Goal: Task Accomplishment & Management: Use online tool/utility

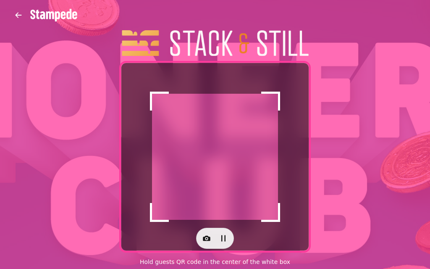
click at [208, 238] on icon "button" at bounding box center [206, 238] width 8 height 8
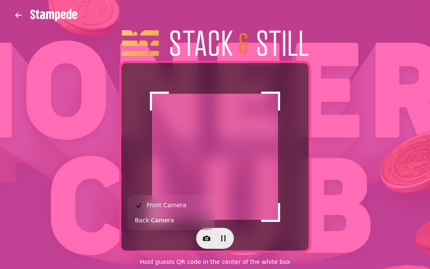
click at [197, 223] on button "Back Camera" at bounding box center [171, 219] width 83 height 15
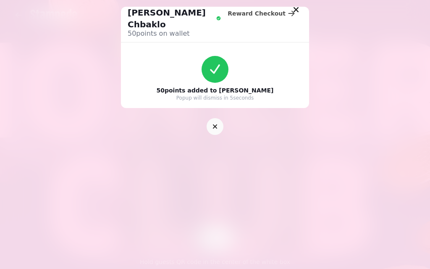
click at [217, 122] on icon "button" at bounding box center [215, 126] width 8 height 8
